Goal: Task Accomplishment & Management: Complete application form

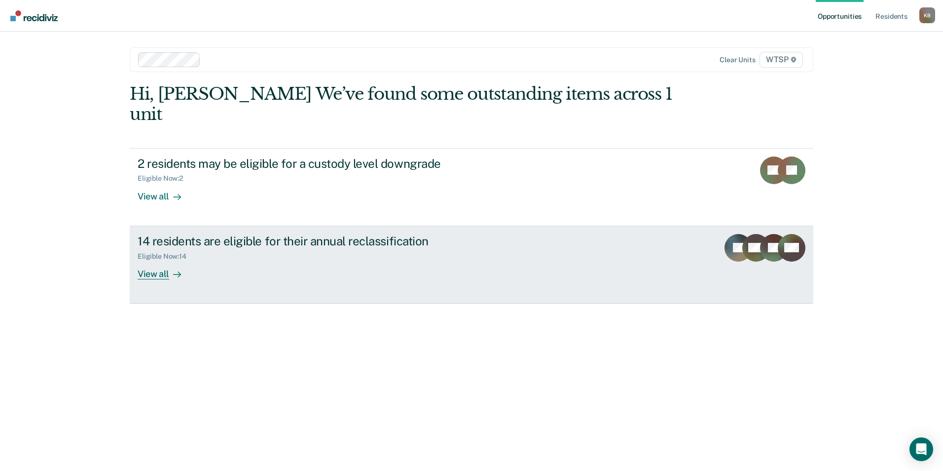
click at [150, 260] on div "View all" at bounding box center [165, 269] width 55 height 19
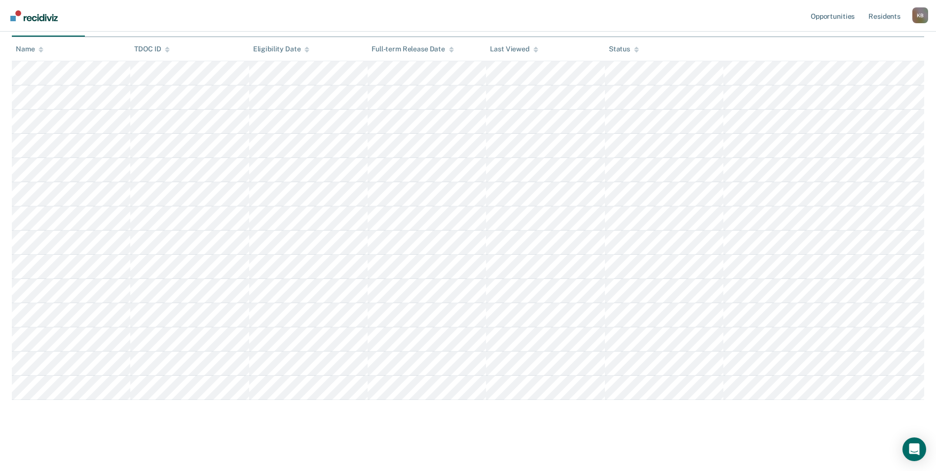
scroll to position [85, 0]
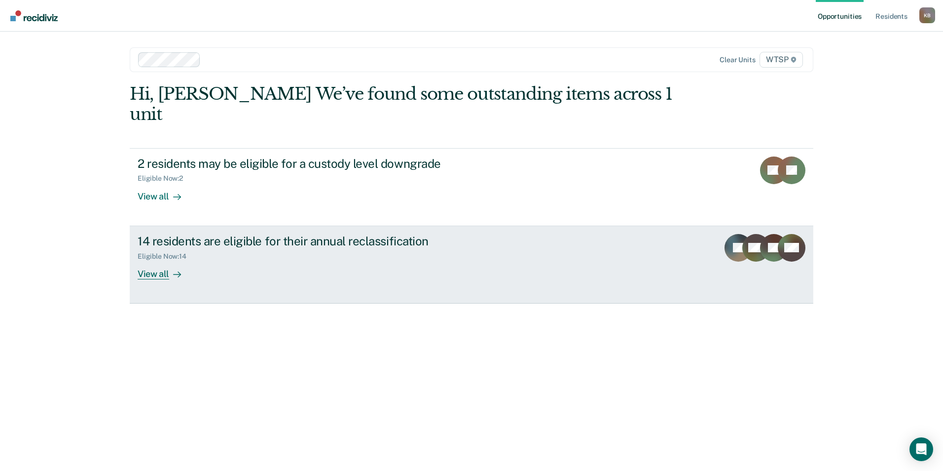
click at [156, 260] on div "View all" at bounding box center [165, 269] width 55 height 19
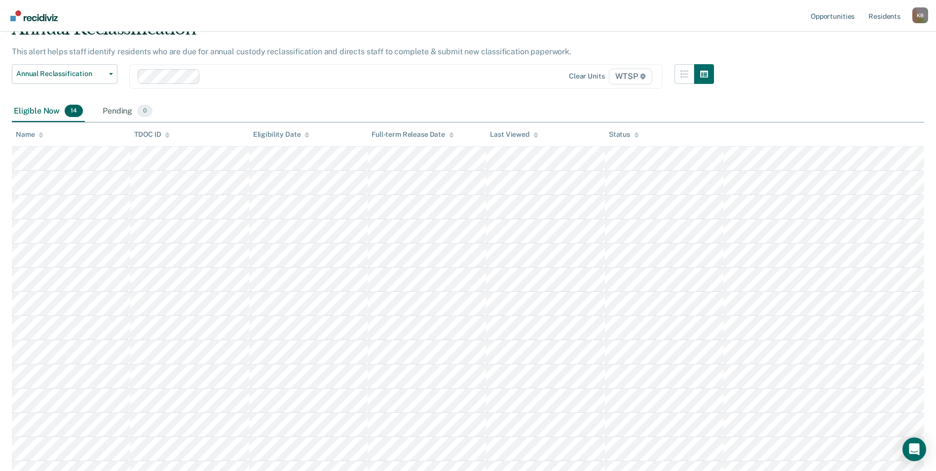
scroll to position [99, 0]
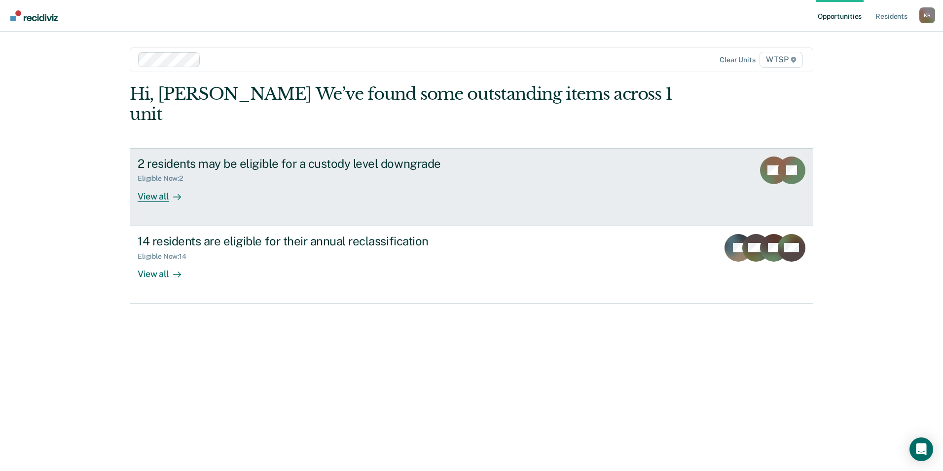
click at [291, 156] on div "2 residents may be eligible for a custody level downgrade" at bounding box center [311, 163] width 346 height 14
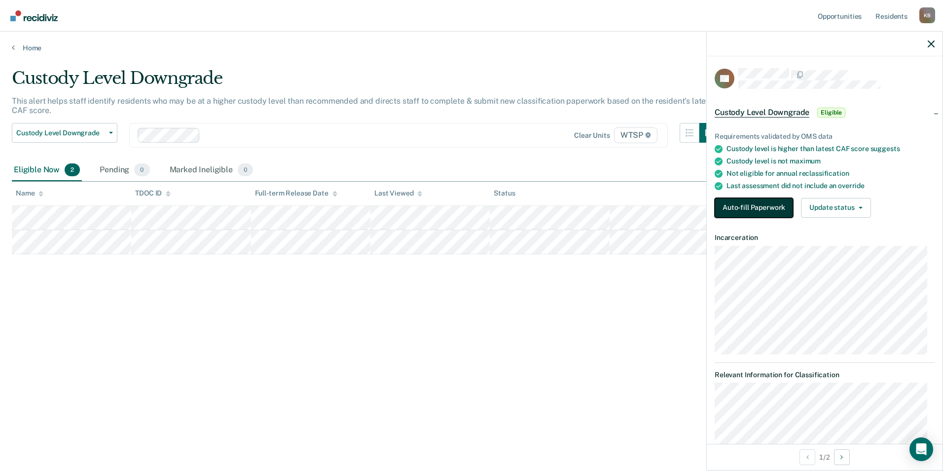
click at [775, 203] on button "Auto-fill Paperwork" at bounding box center [754, 208] width 78 height 20
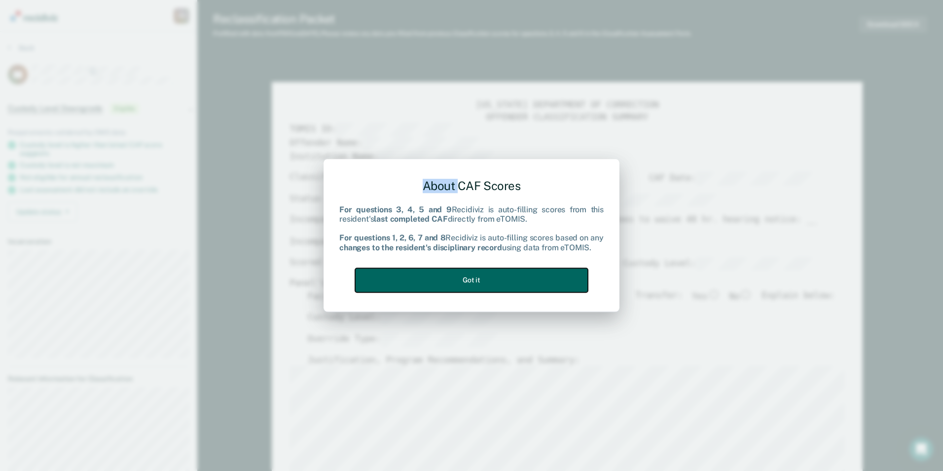
click at [565, 276] on button "Got it" at bounding box center [471, 280] width 233 height 24
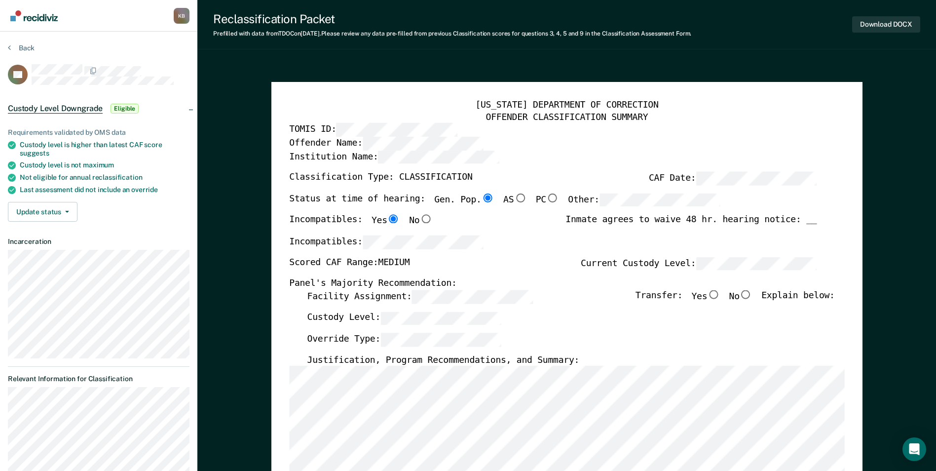
click at [752, 334] on div "Override Type:" at bounding box center [570, 344] width 527 height 22
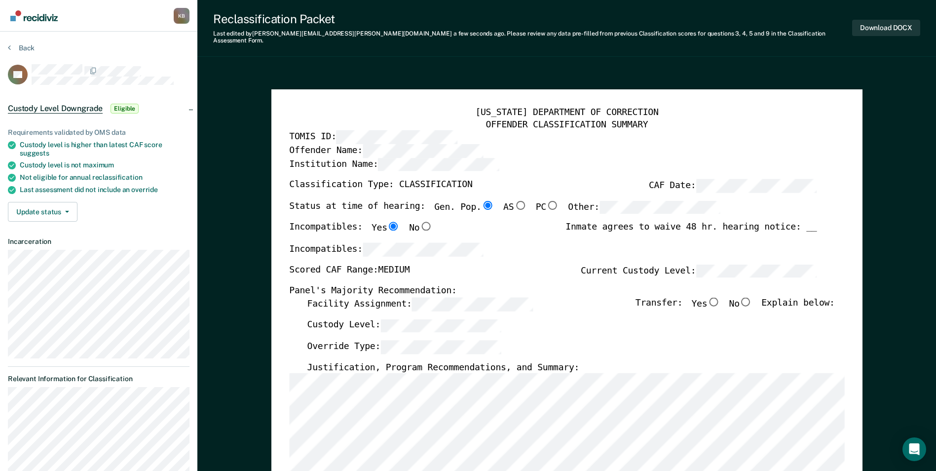
click at [752, 297] on input "No" at bounding box center [745, 301] width 13 height 9
type textarea "x"
radio input "true"
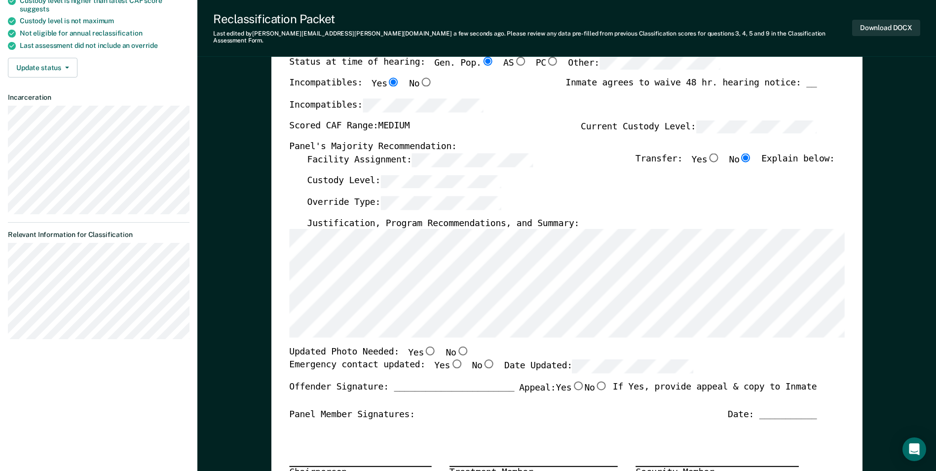
scroll to position [148, 0]
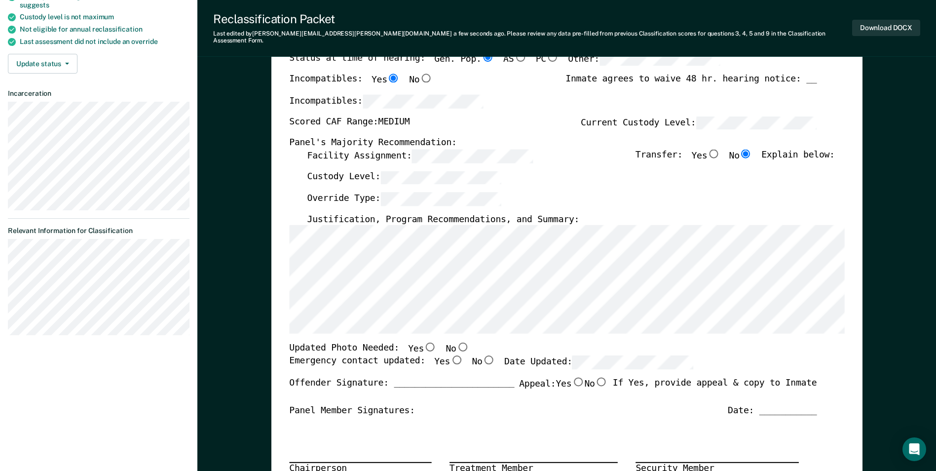
click at [456, 342] on input "No" at bounding box center [462, 346] width 13 height 9
type textarea "x"
radio input "true"
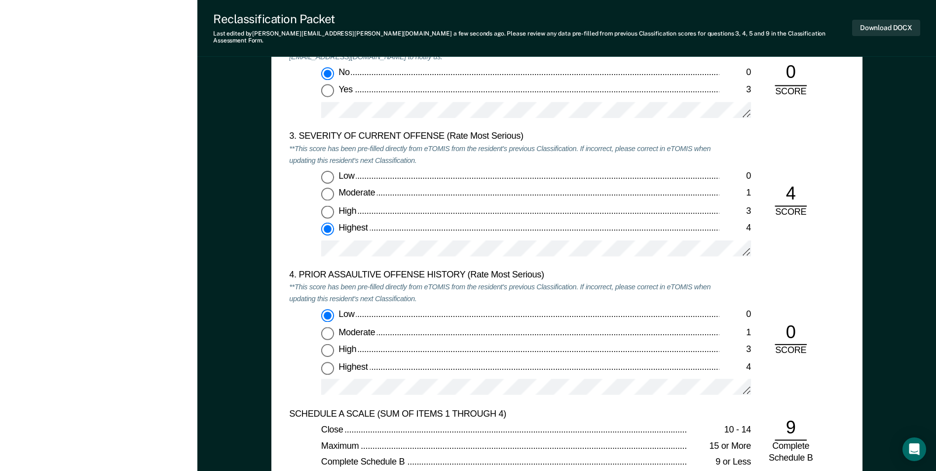
scroll to position [1085, 0]
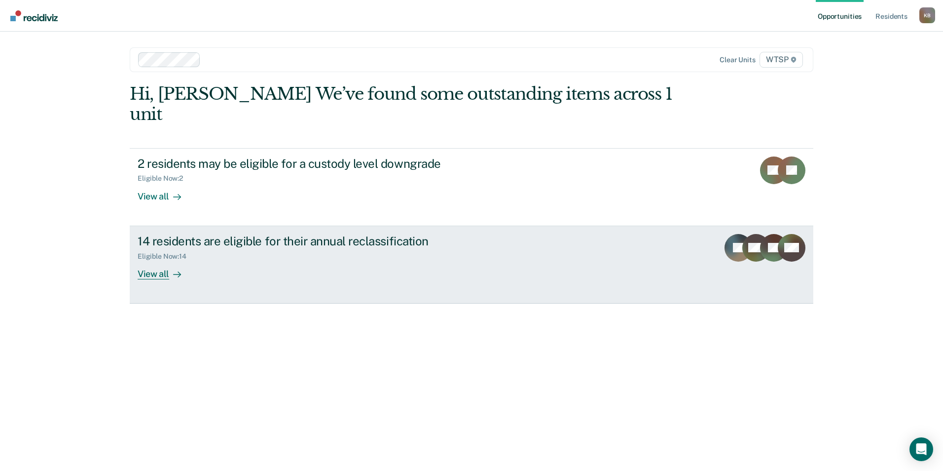
click at [157, 260] on div "View all" at bounding box center [165, 269] width 55 height 19
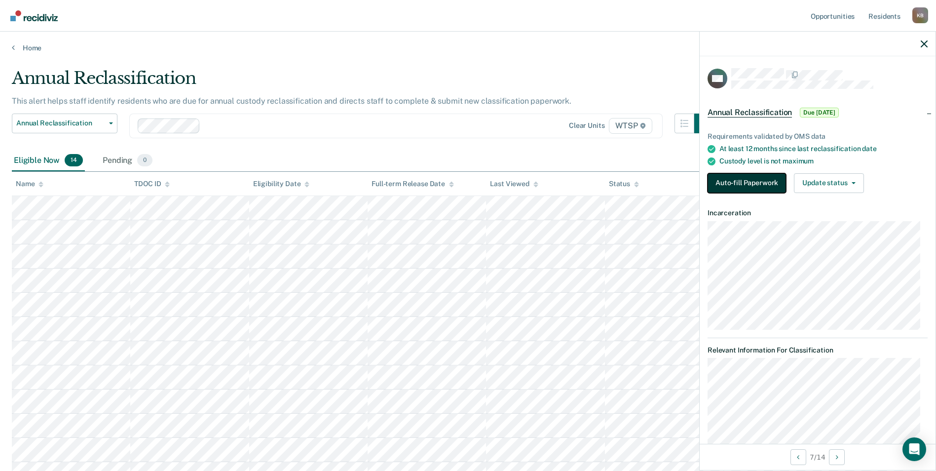
click at [739, 179] on button "Auto-fill Paperwork" at bounding box center [746, 183] width 78 height 20
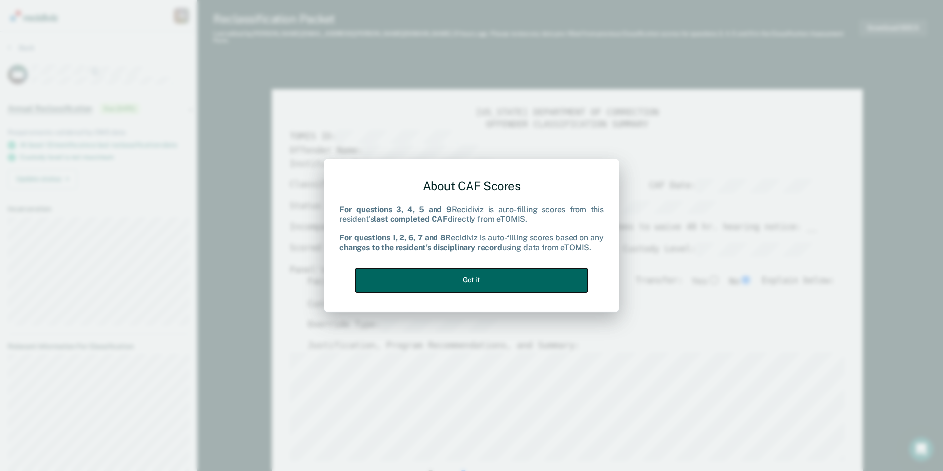
click at [451, 276] on button "Got it" at bounding box center [471, 280] width 233 height 24
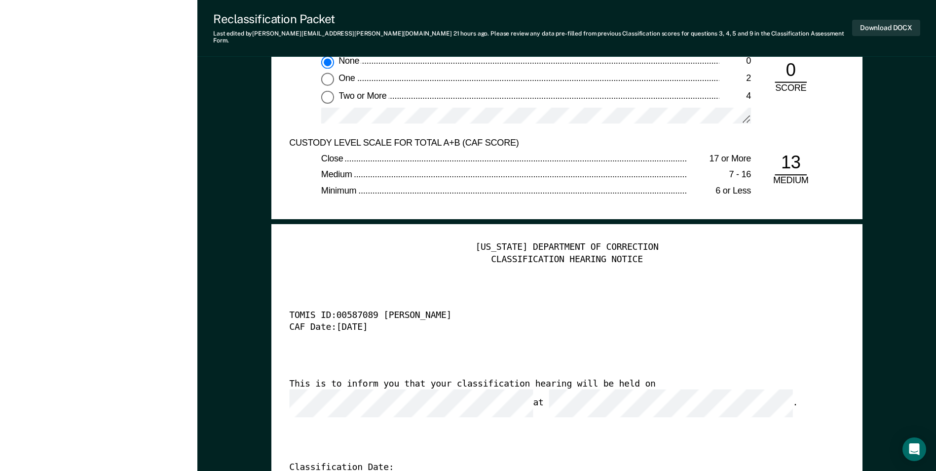
scroll to position [2368, 0]
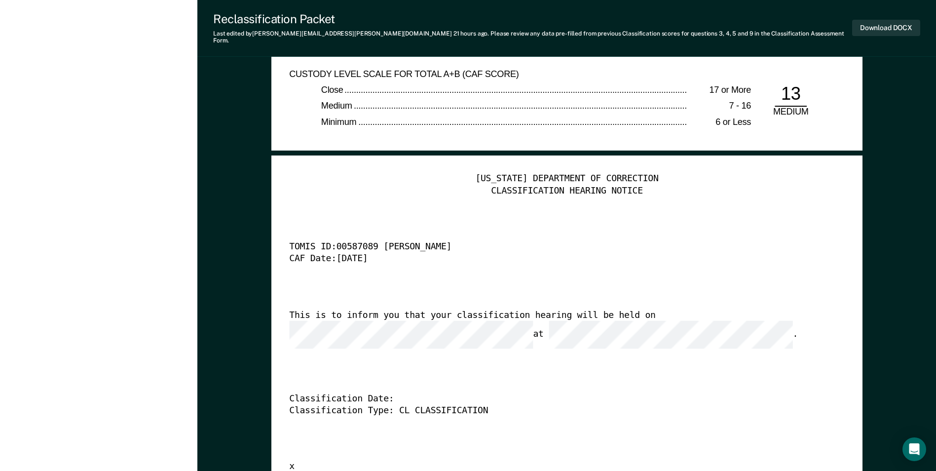
click at [736, 405] on div "[US_STATE] DEPARTMENT OF CORRECTION CLASSIFICATION HEARING NOTICE TOMIS ID: 005…" at bounding box center [566, 323] width 555 height 300
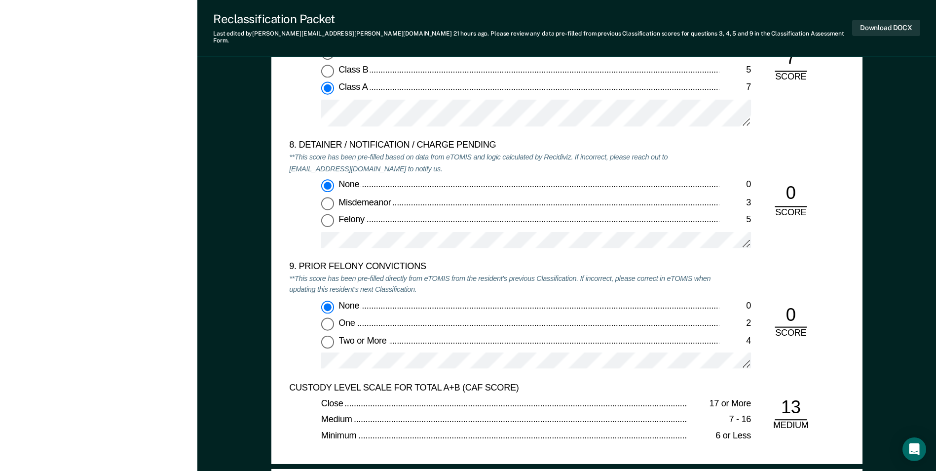
scroll to position [2054, 0]
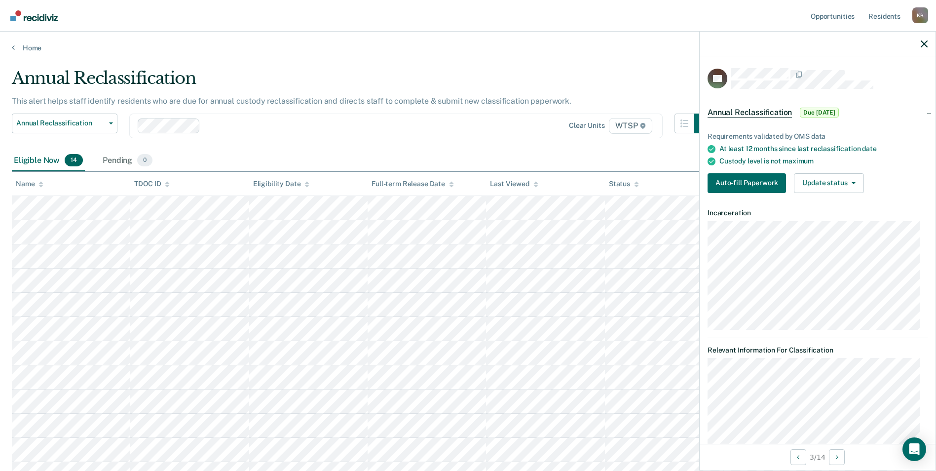
click at [613, 57] on main "Annual Reclassification This alert helps staff identify residents who are due f…" at bounding box center [468, 327] width 936 height 550
click at [924, 40] on icon "button" at bounding box center [923, 43] width 7 height 7
click at [745, 181] on button "Auto-fill Paperwork" at bounding box center [746, 183] width 78 height 20
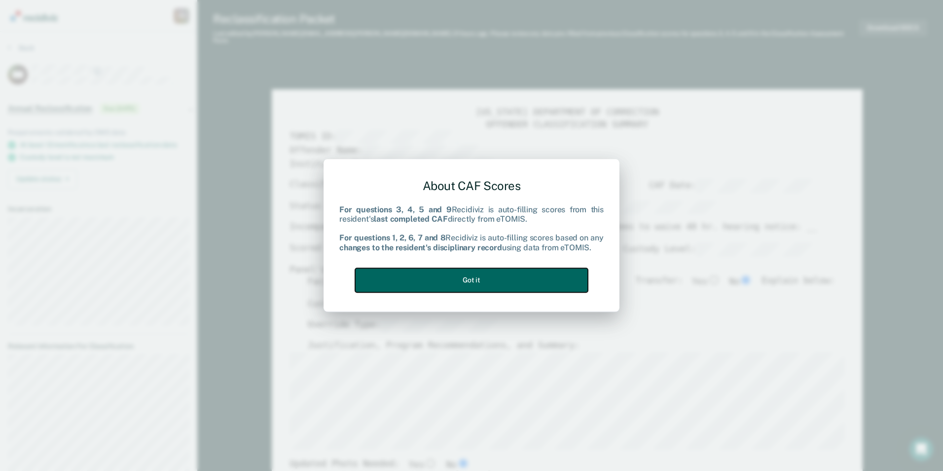
click at [552, 278] on button "Got it" at bounding box center [471, 280] width 233 height 24
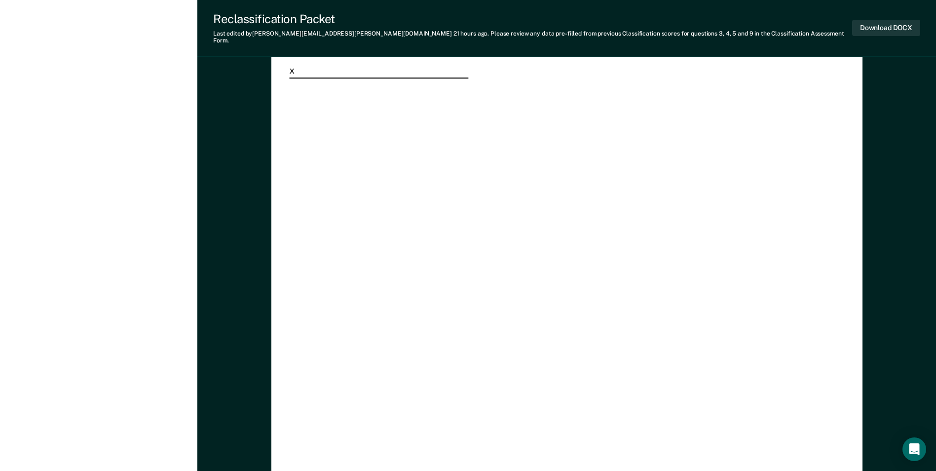
scroll to position [2565, 0]
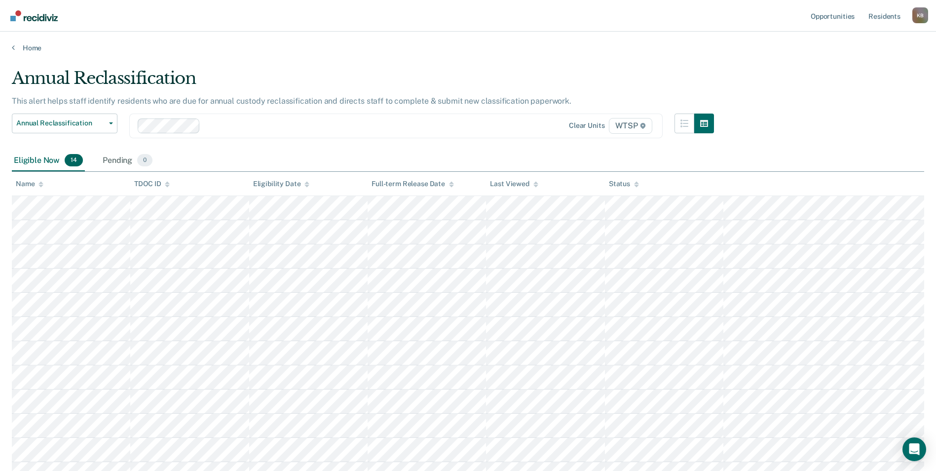
scroll to position [49, 0]
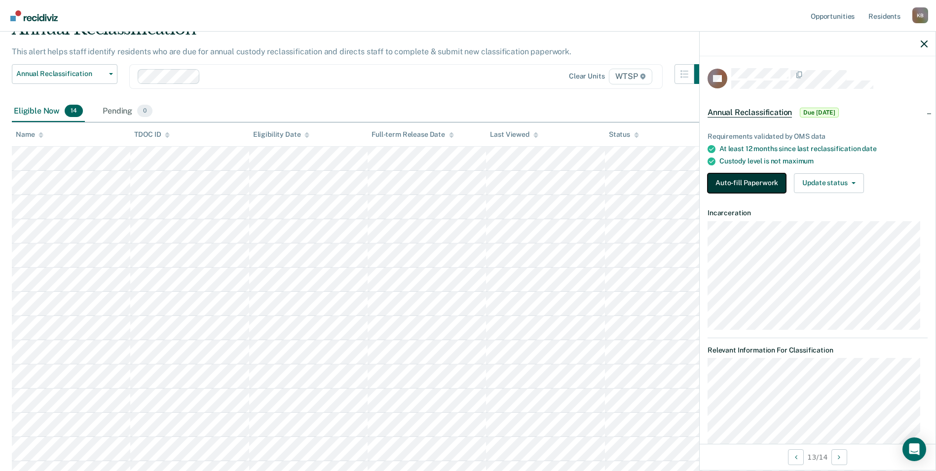
click at [743, 176] on button "Auto-fill Paperwork" at bounding box center [746, 183] width 78 height 20
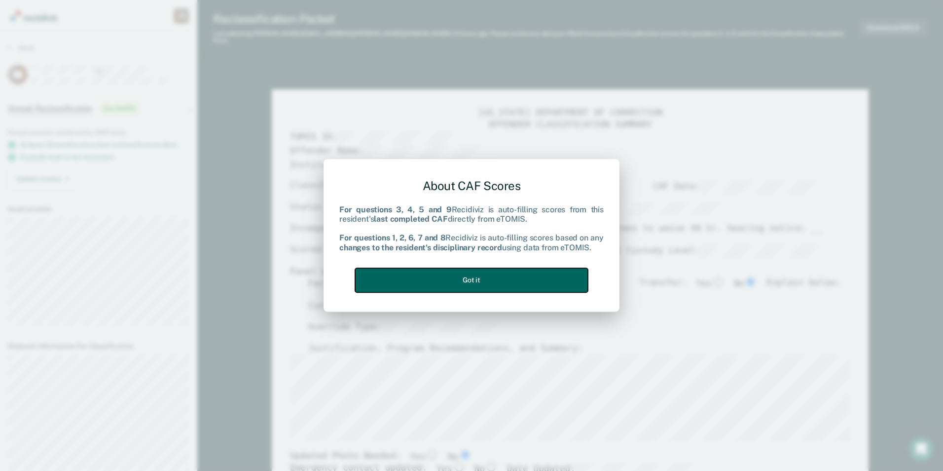
click at [527, 277] on button "Got it" at bounding box center [471, 280] width 233 height 24
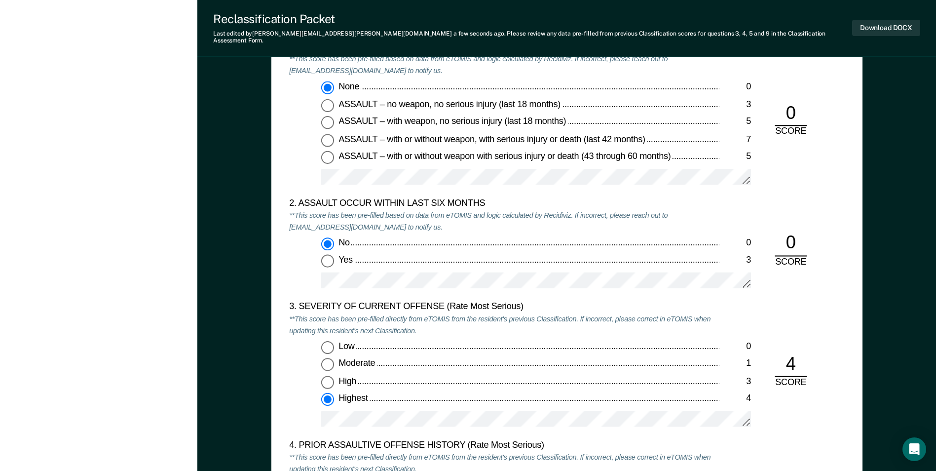
scroll to position [987, 0]
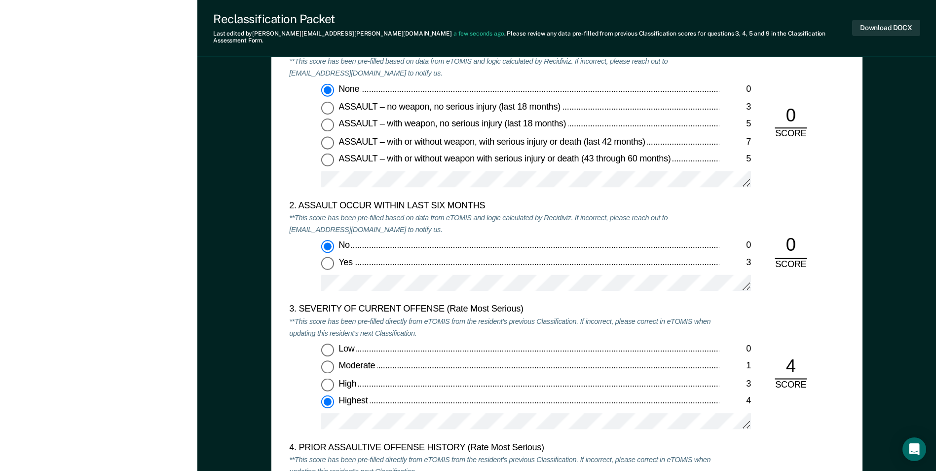
drag, startPoint x: 476, startPoint y: 422, endPoint x: 516, endPoint y: 427, distance: 40.8
click at [516, 427] on div at bounding box center [536, 425] width 430 height 25
click at [716, 433] on div "3. SEVERITY OF CURRENT OFFENSE (Rate Most Serious) **This score has been pre-fi…" at bounding box center [504, 373] width 430 height 138
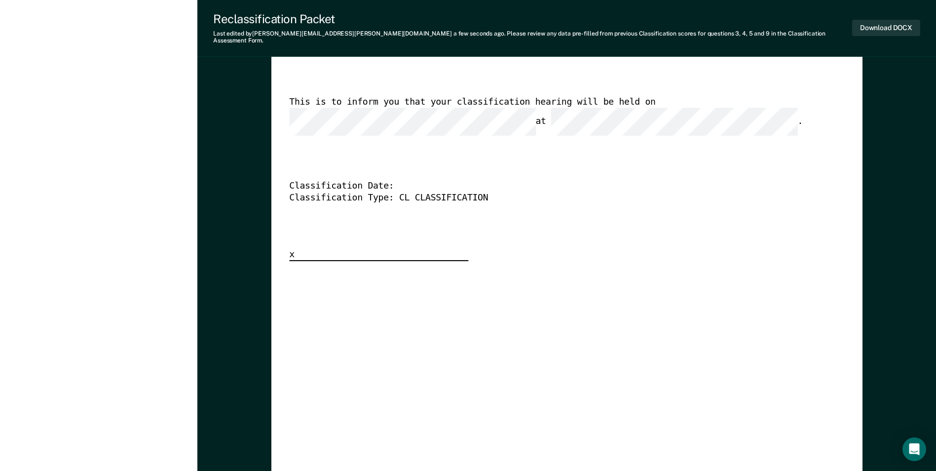
scroll to position [2565, 0]
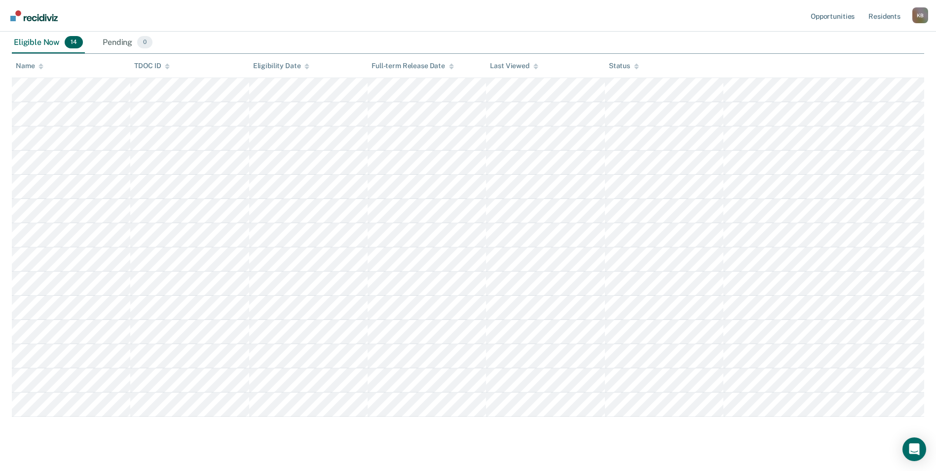
scroll to position [135, 0]
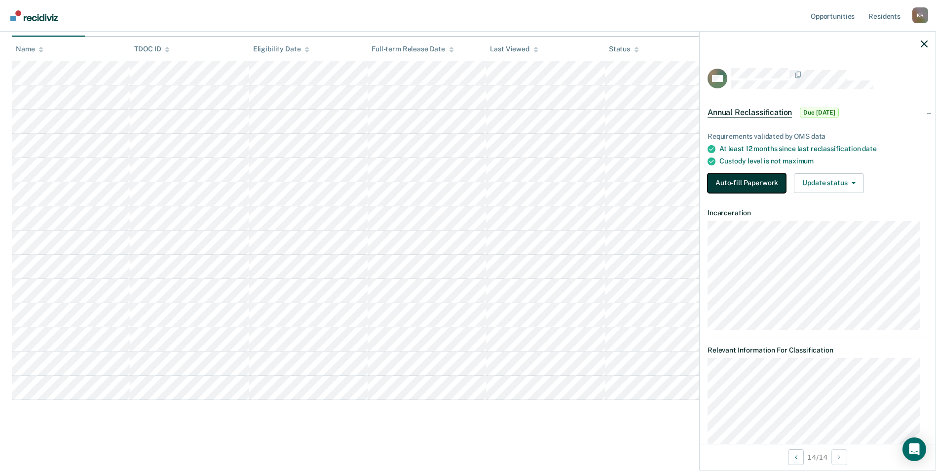
click at [753, 180] on button "Auto-fill Paperwork" at bounding box center [746, 183] width 78 height 20
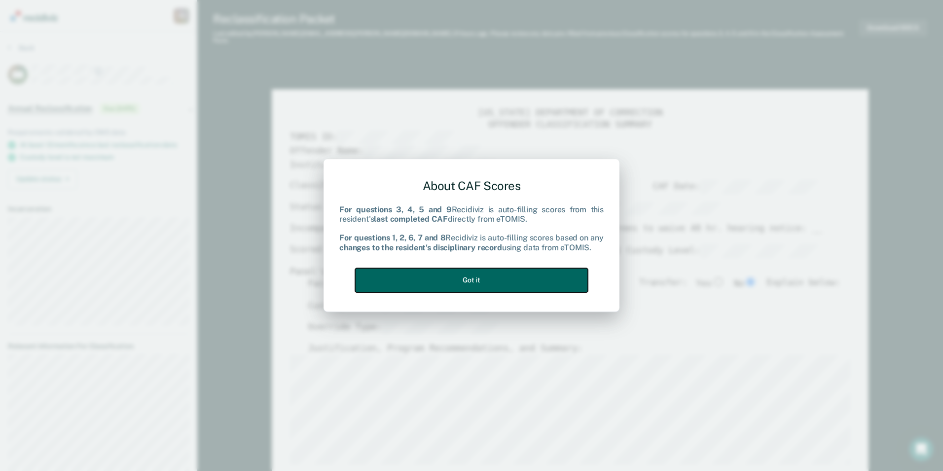
click at [558, 275] on button "Got it" at bounding box center [471, 280] width 233 height 24
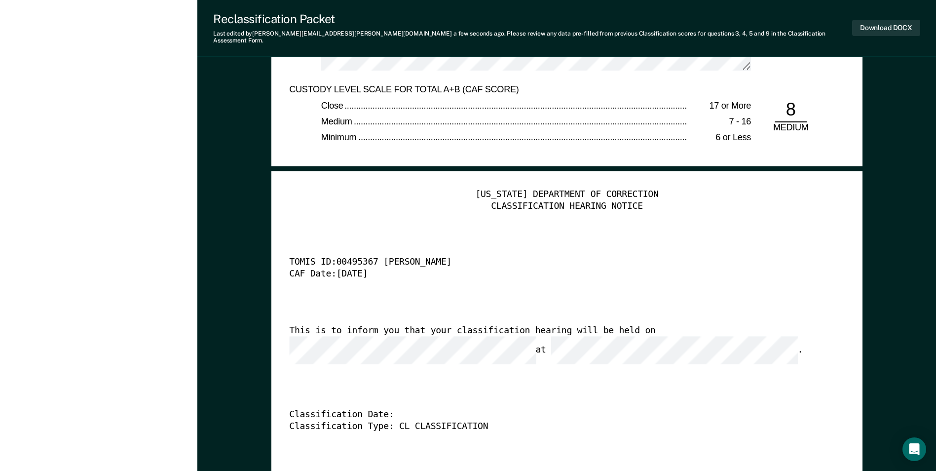
scroll to position [2318, 0]
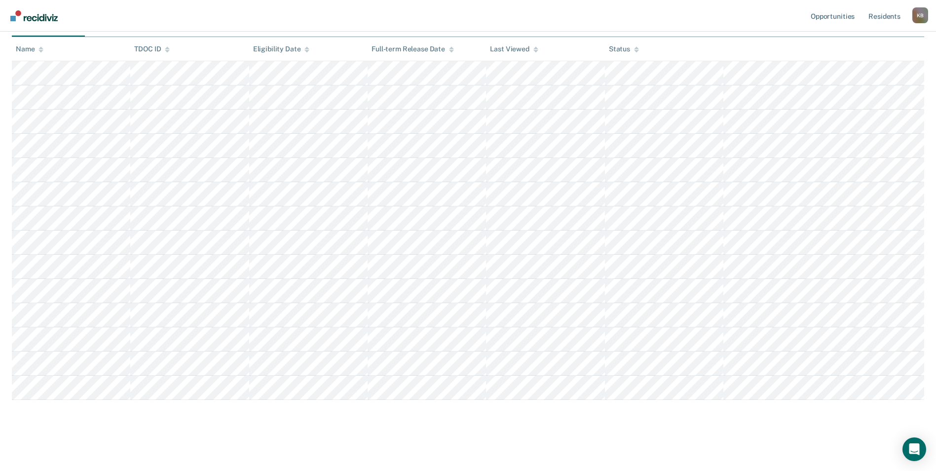
scroll to position [135, 0]
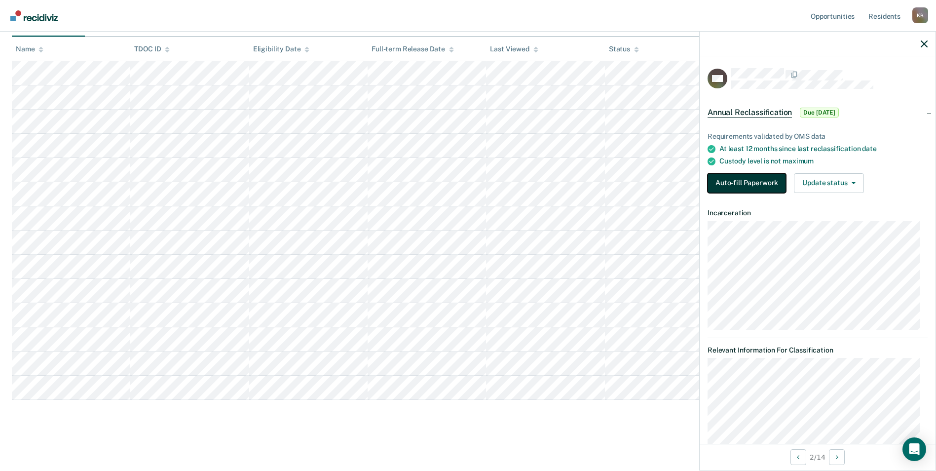
click at [736, 182] on button "Auto-fill Paperwork" at bounding box center [746, 183] width 78 height 20
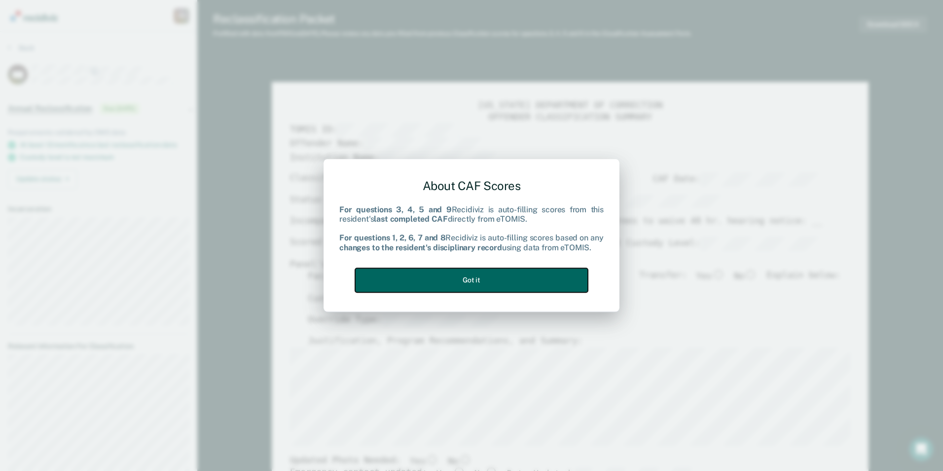
click at [544, 279] on button "Got it" at bounding box center [471, 280] width 233 height 24
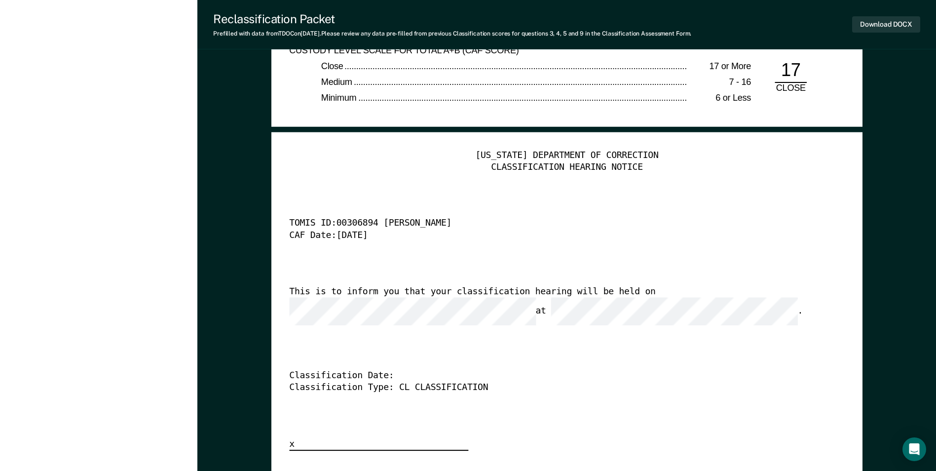
scroll to position [2417, 0]
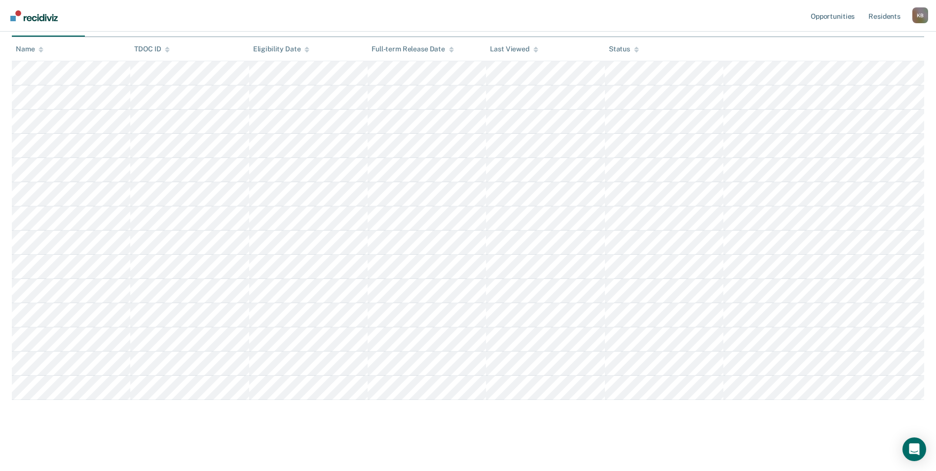
scroll to position [135, 0]
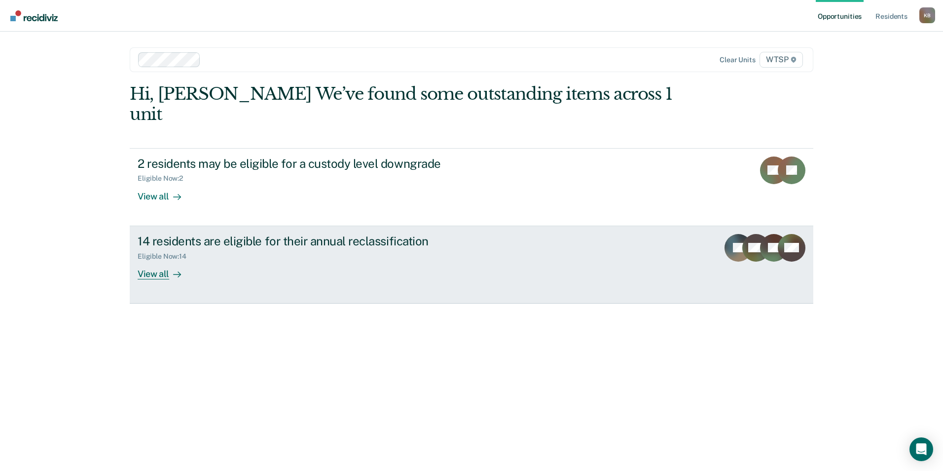
click at [160, 260] on div "View all" at bounding box center [165, 269] width 55 height 19
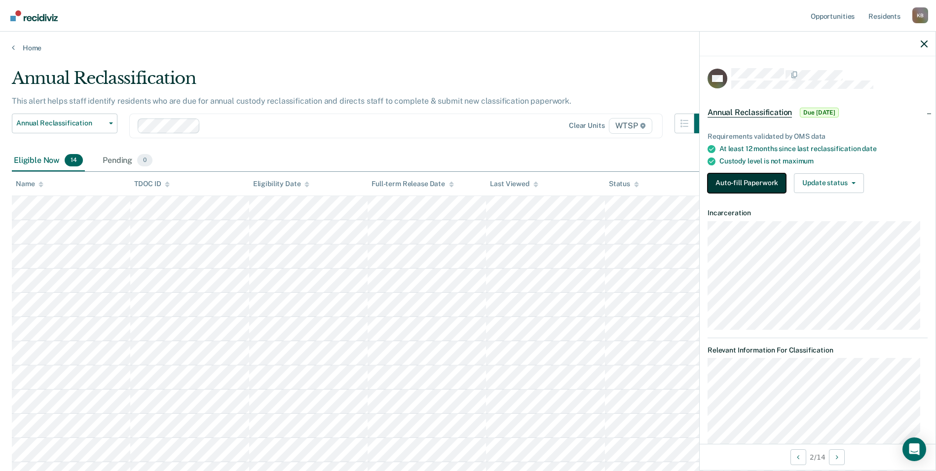
click at [759, 181] on button "Auto-fill Paperwork" at bounding box center [746, 183] width 78 height 20
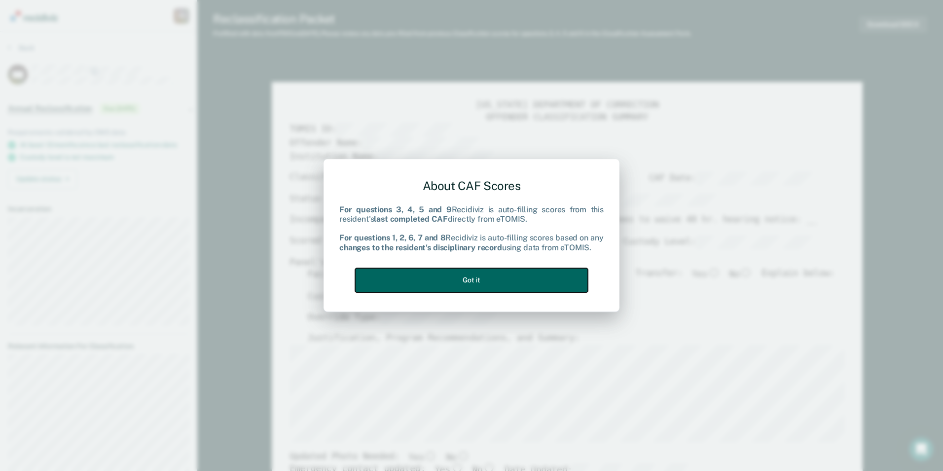
click at [536, 277] on button "Got it" at bounding box center [471, 280] width 233 height 24
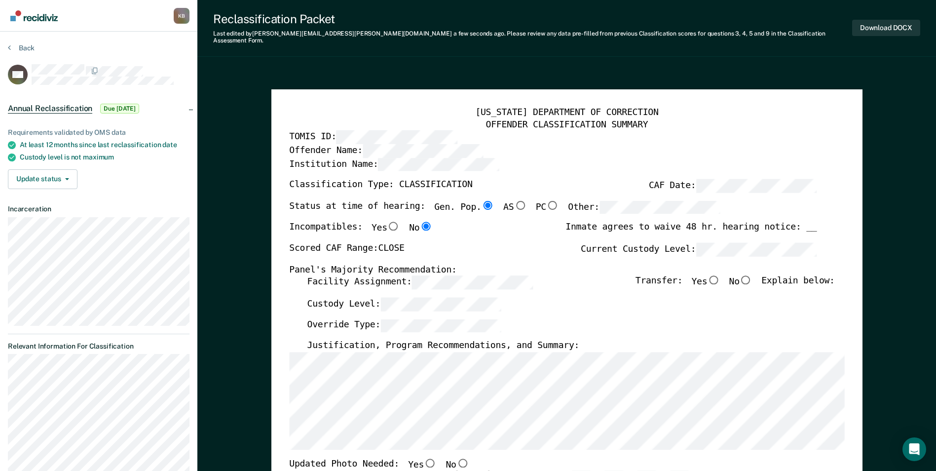
click at [751, 275] on input "No" at bounding box center [745, 279] width 13 height 9
type textarea "x"
radio input "true"
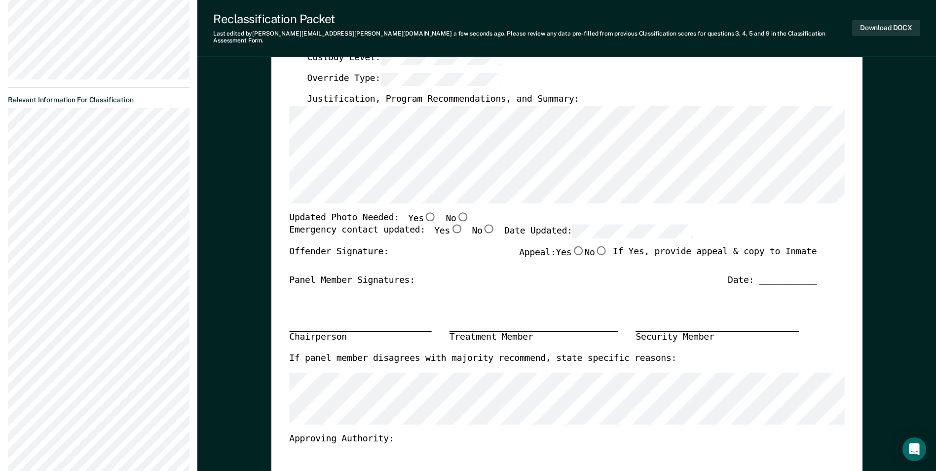
scroll to position [247, 0]
click at [456, 211] on input "No" at bounding box center [462, 215] width 13 height 9
type textarea "x"
radio input "true"
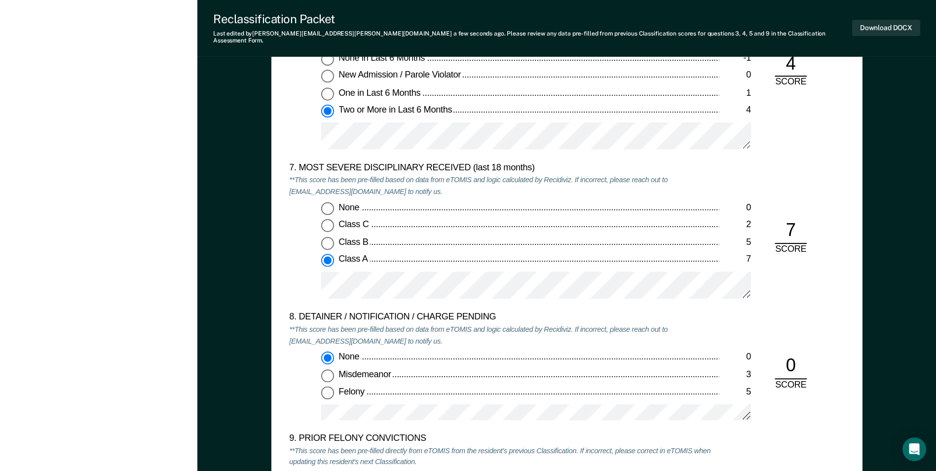
scroll to position [1875, 0]
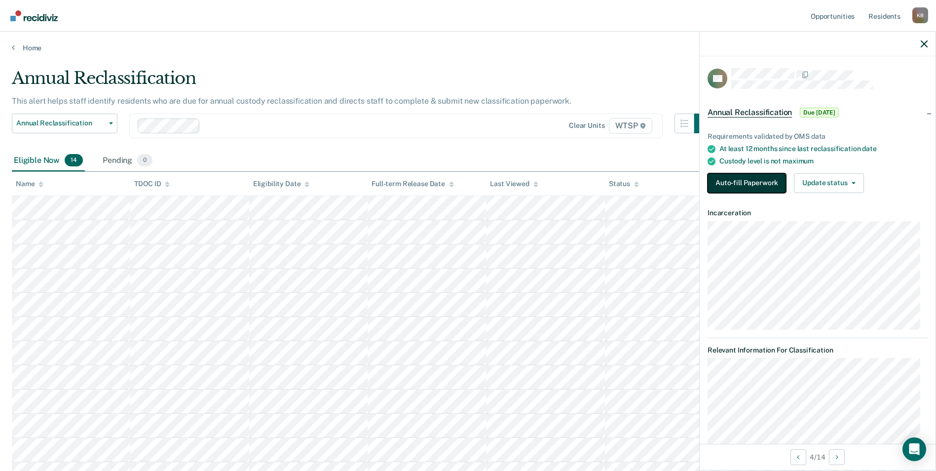
click at [760, 179] on button "Auto-fill Paperwork" at bounding box center [746, 183] width 78 height 20
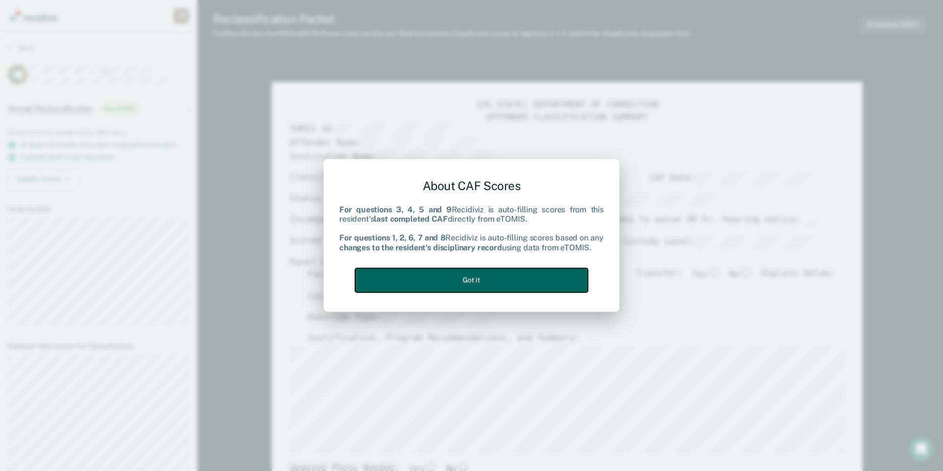
click at [485, 276] on button "Got it" at bounding box center [471, 280] width 233 height 24
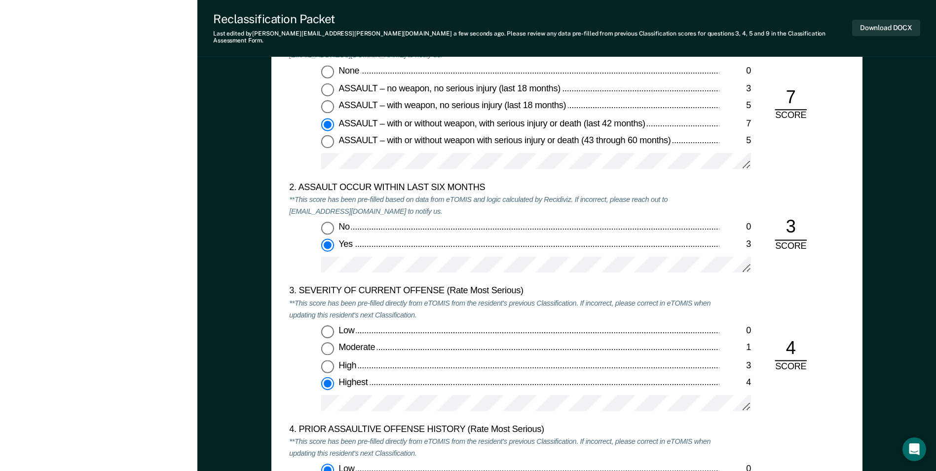
scroll to position [1036, 0]
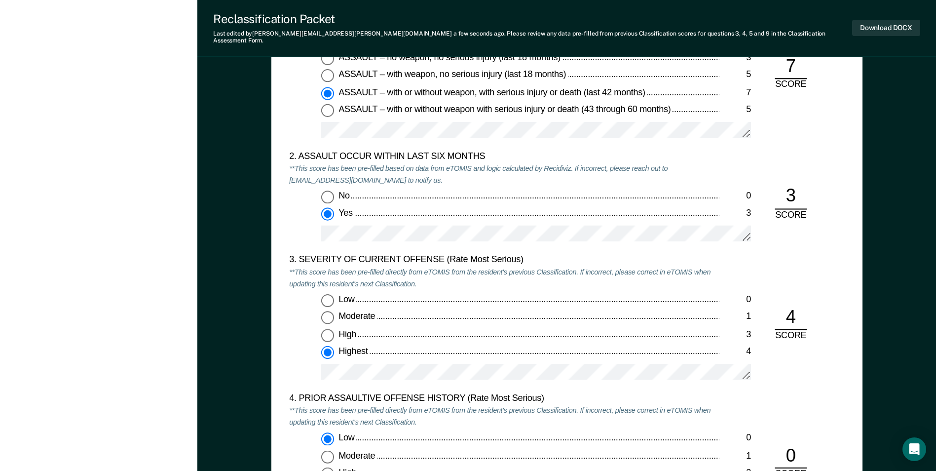
click at [764, 393] on div "4. PRIOR ASSAULTIVE OFFENSE HISTORY (Rate Most Serious) **This score has been p…" at bounding box center [566, 462] width 555 height 138
click at [791, 393] on div "4. PRIOR ASSAULTIVE OFFENSE HISTORY (Rate Most Serious) **This score has been p…" at bounding box center [566, 462] width 555 height 138
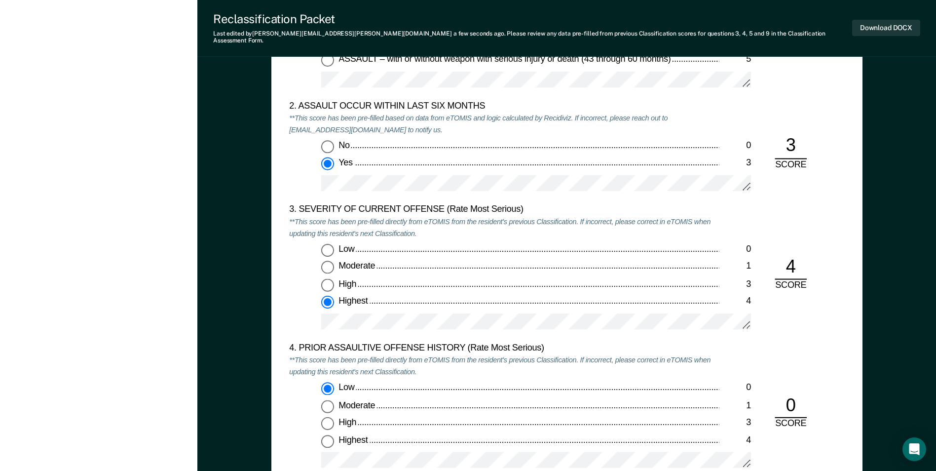
scroll to position [1085, 0]
drag, startPoint x: 799, startPoint y: 385, endPoint x: 825, endPoint y: 441, distance: 62.0
click at [825, 441] on div "4. PRIOR ASSAULTIVE OFFENSE HISTORY (Rate Most Serious) **This score has been p…" at bounding box center [566, 412] width 555 height 138
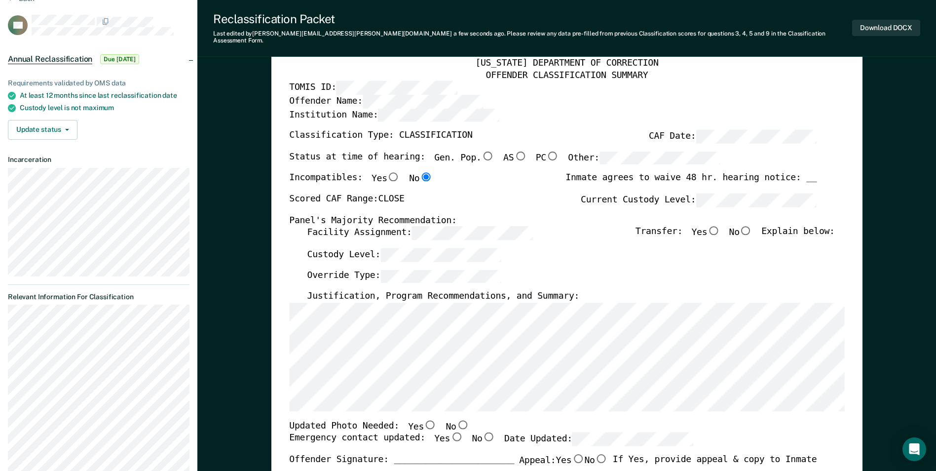
scroll to position [0, 0]
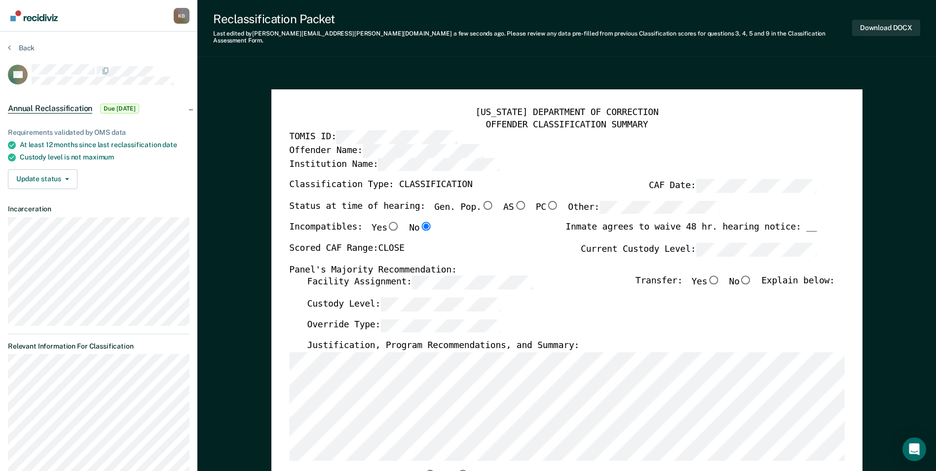
click at [752, 275] on input "No" at bounding box center [745, 279] width 13 height 9
type textarea "x"
radio input "true"
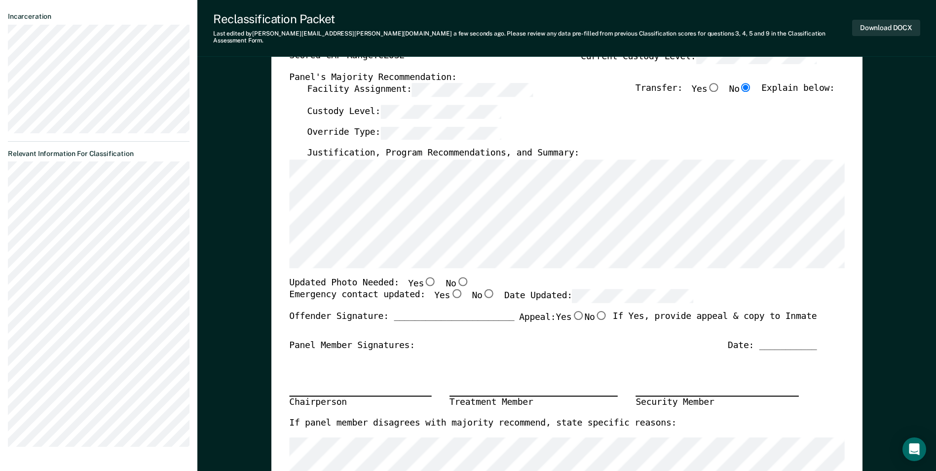
scroll to position [197, 0]
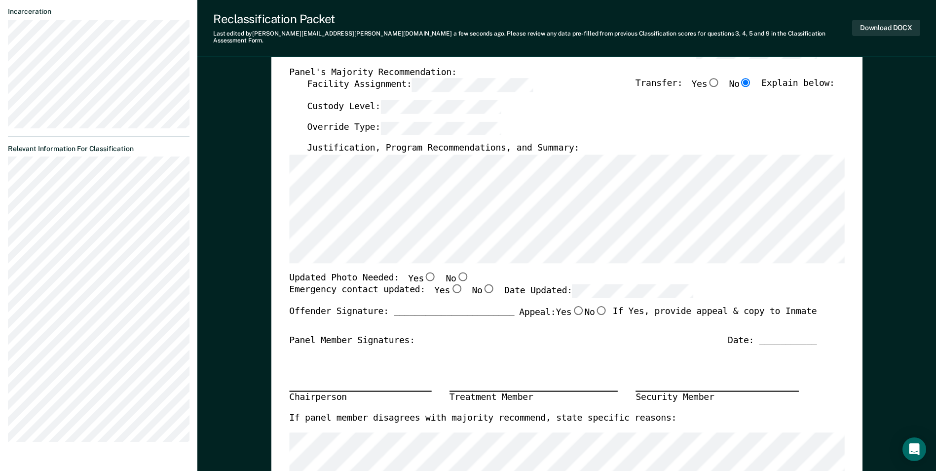
click at [456, 272] on input "No" at bounding box center [462, 276] width 13 height 9
type textarea "x"
radio input "true"
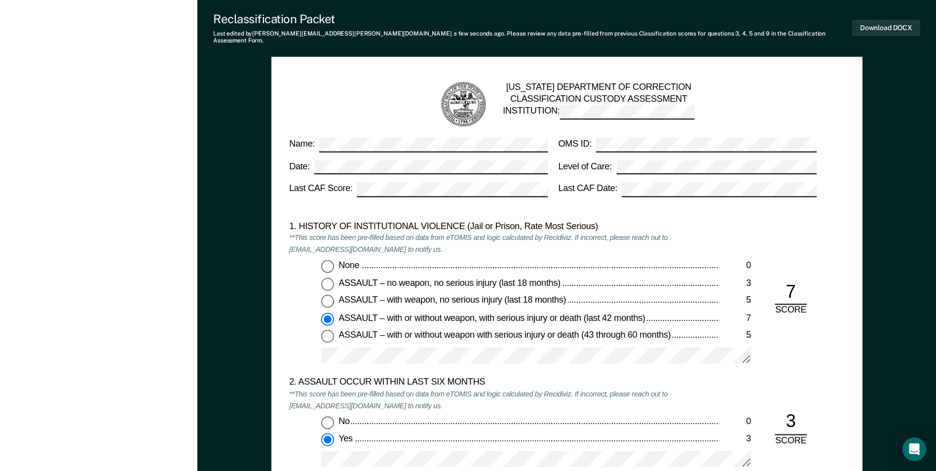
scroll to position [789, 0]
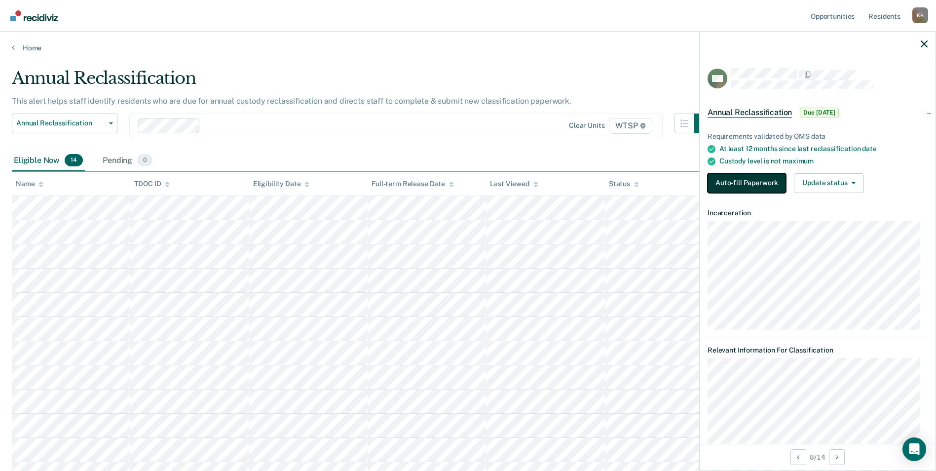
click at [726, 184] on button "Auto-fill Paperwork" at bounding box center [746, 183] width 78 height 20
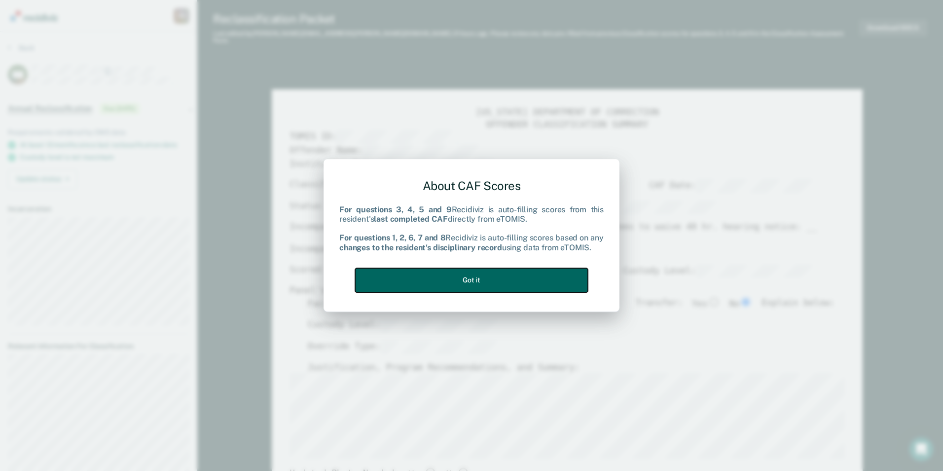
click at [493, 283] on button "Got it" at bounding box center [471, 280] width 233 height 24
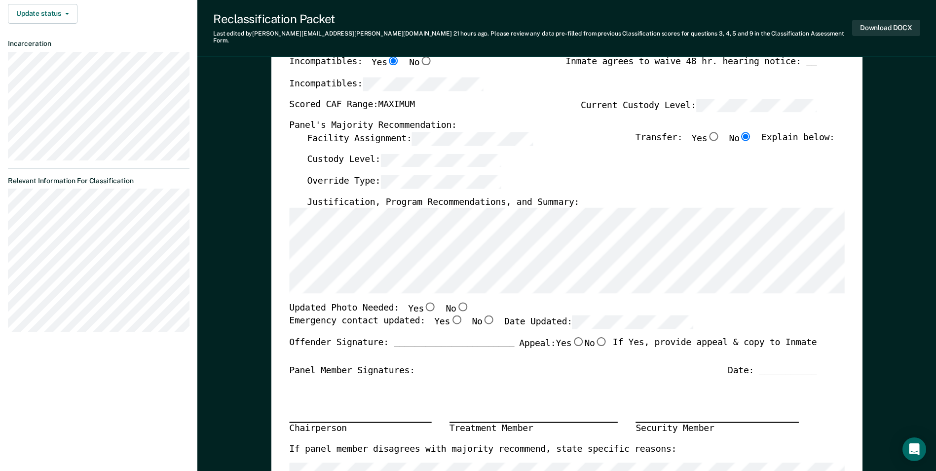
scroll to position [148, 0]
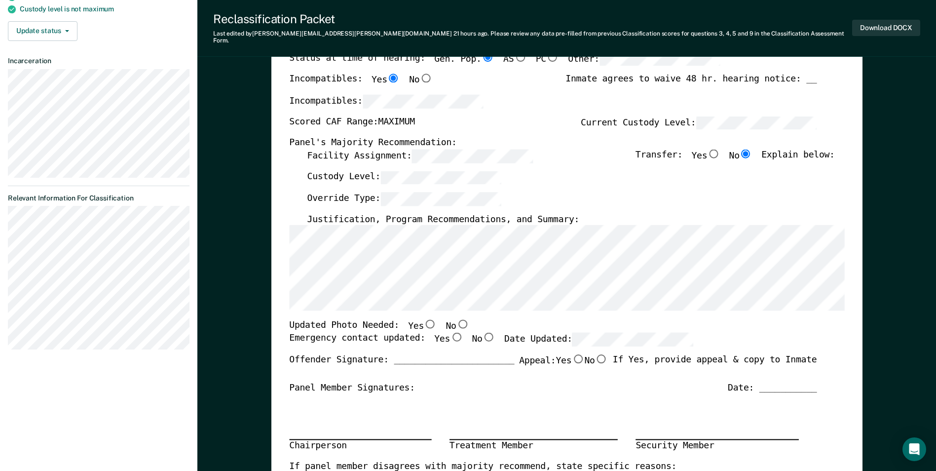
click at [456, 320] on input "No" at bounding box center [462, 324] width 13 height 9
type textarea "x"
radio input "true"
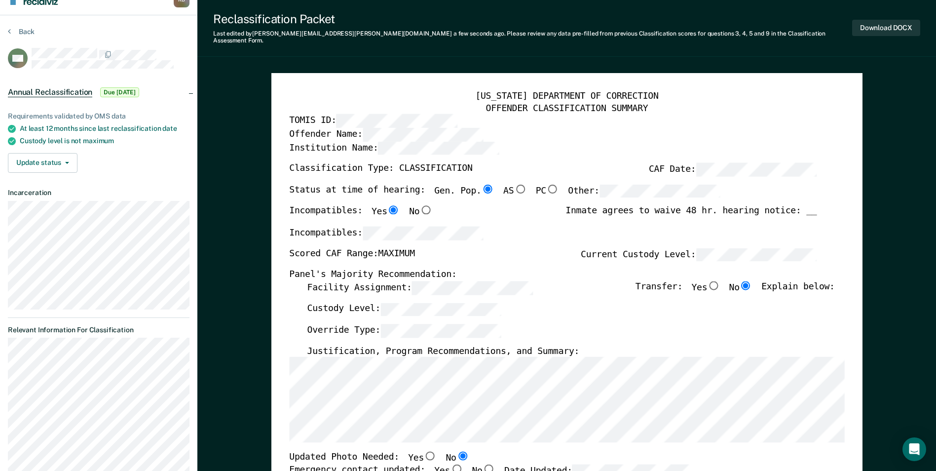
scroll to position [0, 0]
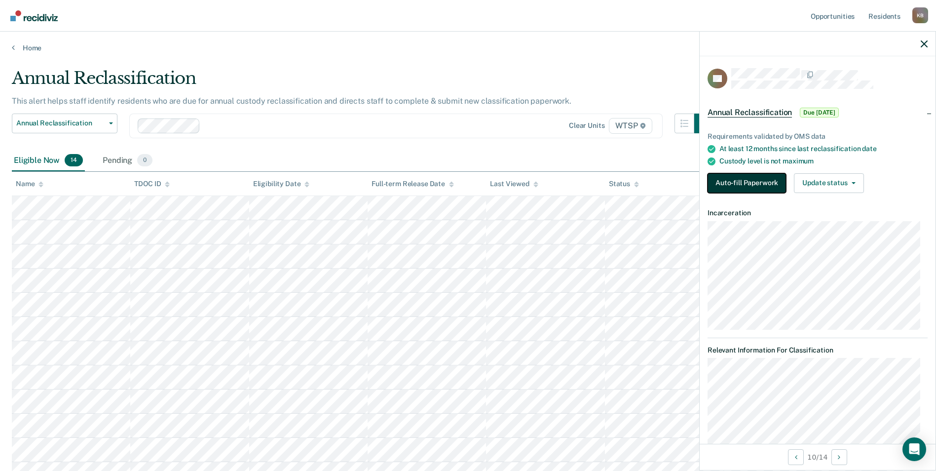
click at [752, 180] on button "Auto-fill Paperwork" at bounding box center [746, 183] width 78 height 20
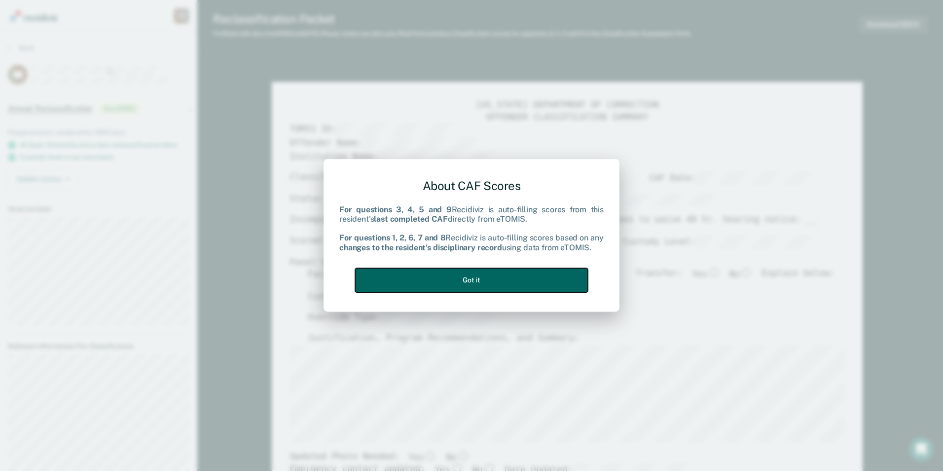
click at [509, 280] on button "Got it" at bounding box center [471, 280] width 233 height 24
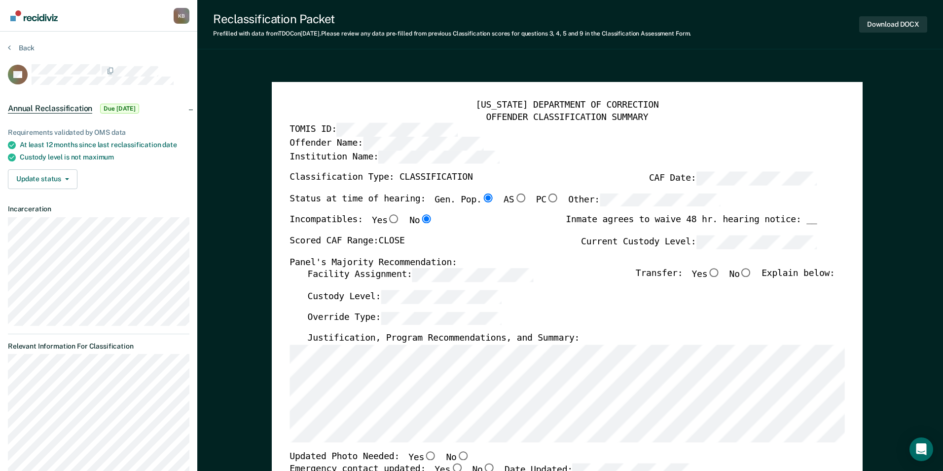
type textarea "x"
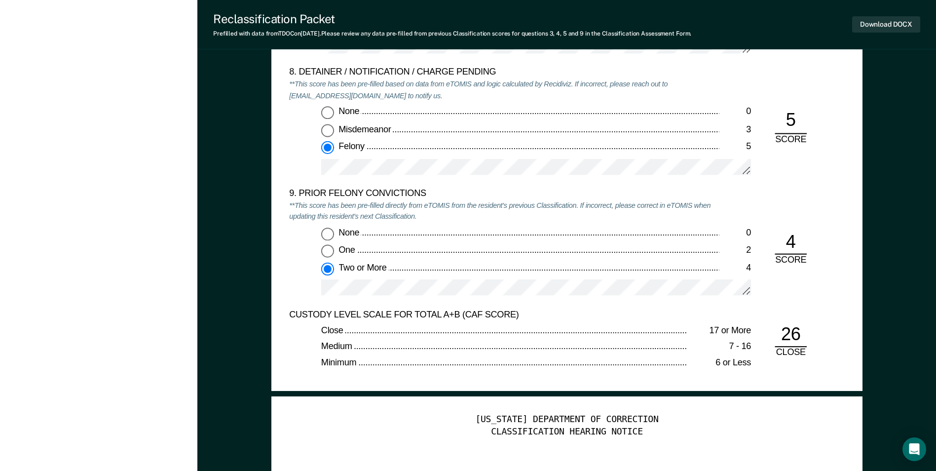
scroll to position [2121, 0]
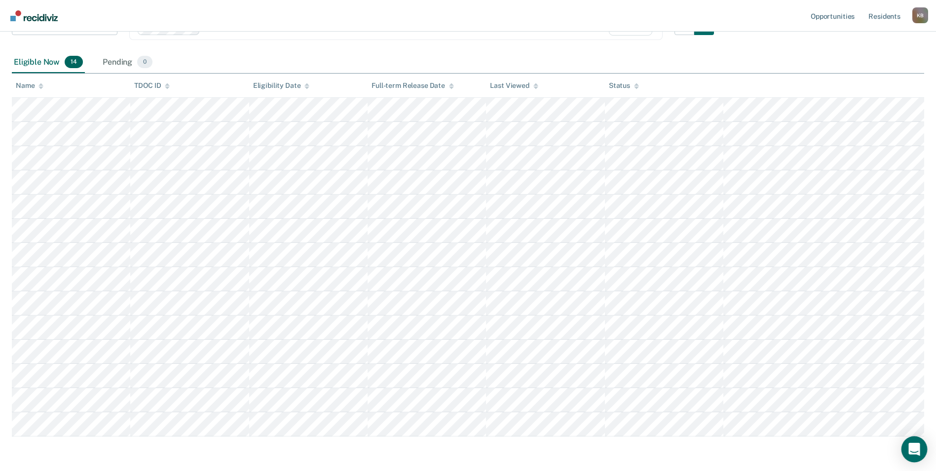
scroll to position [85, 0]
